Goal: Information Seeking & Learning: Compare options

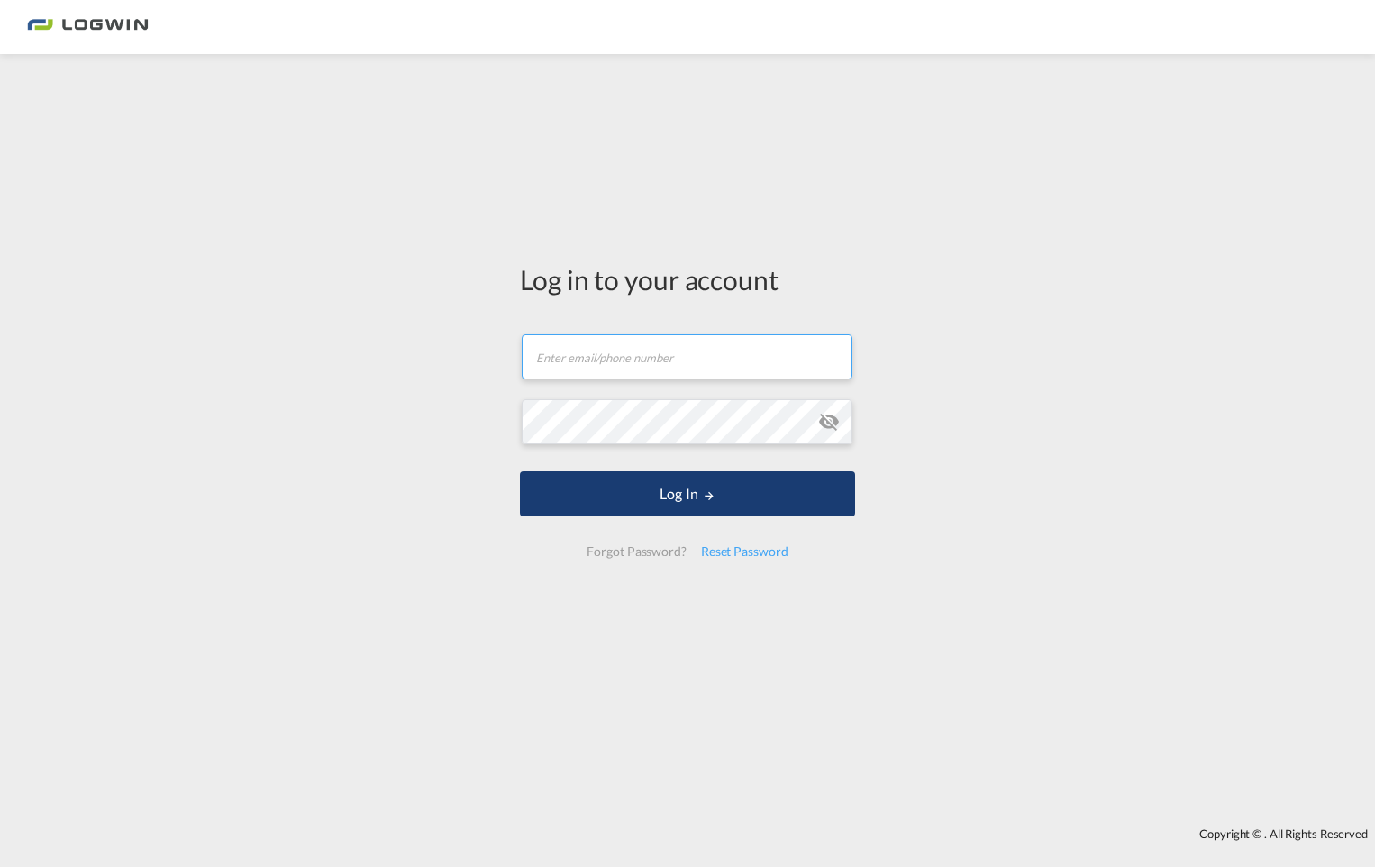
type input "[EMAIL_ADDRESS][PERSON_NAME][DOMAIN_NAME]"
click at [719, 490] on button "Log In" at bounding box center [687, 493] width 335 height 45
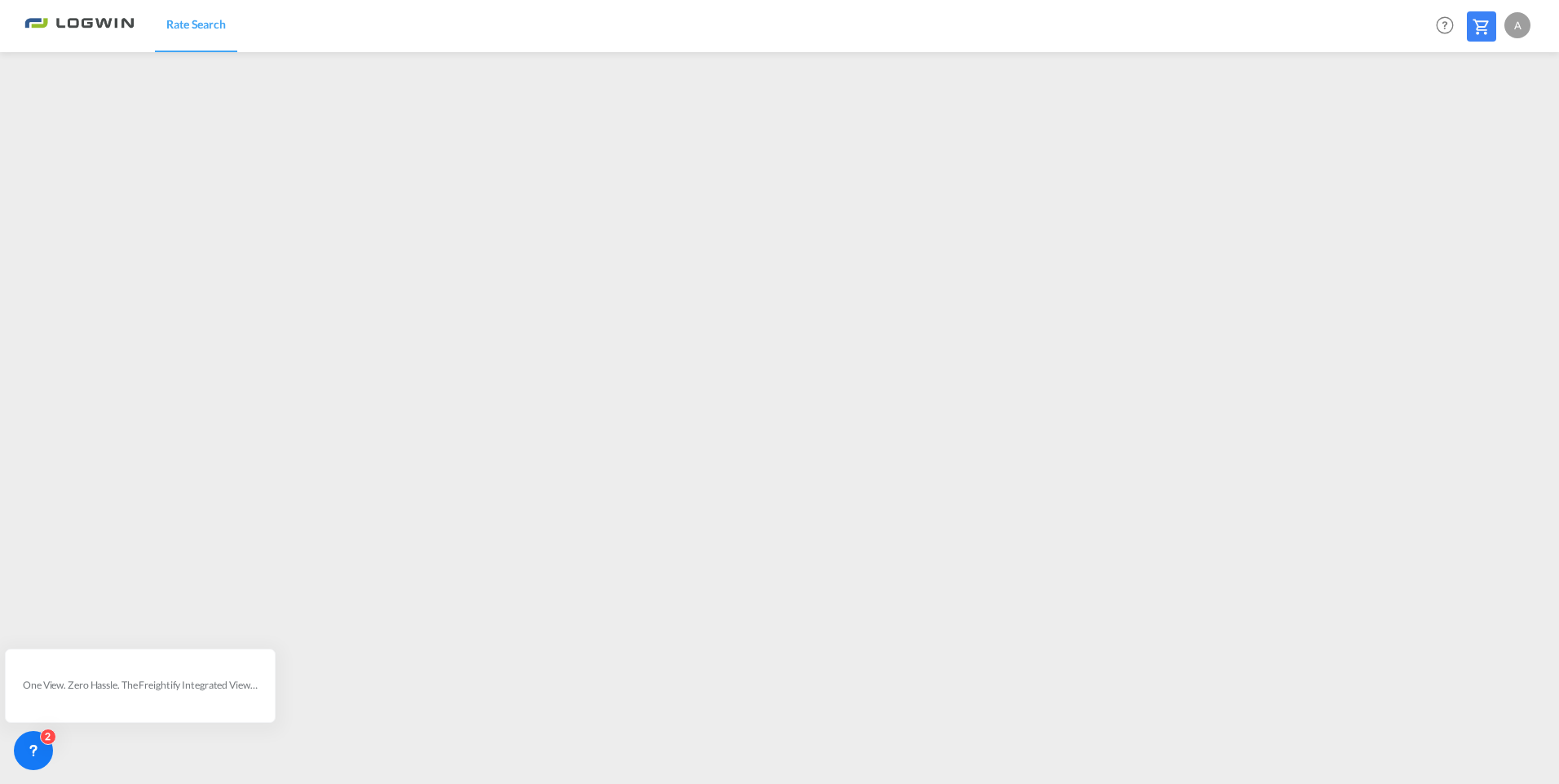
click at [1244, 29] on md-icon at bounding box center [1482, 27] width 20 height 20
click at [1244, 27] on md-menu "A My Profile Logout" at bounding box center [1519, 19] width 30 height 38
click at [1244, 29] on div "A" at bounding box center [1517, 25] width 26 height 26
click at [1244, 128] on button "Logout" at bounding box center [1498, 125] width 106 height 33
type input "[EMAIL_ADDRESS][PERSON_NAME][DOMAIN_NAME]"
